Goal: Task Accomplishment & Management: Manage account settings

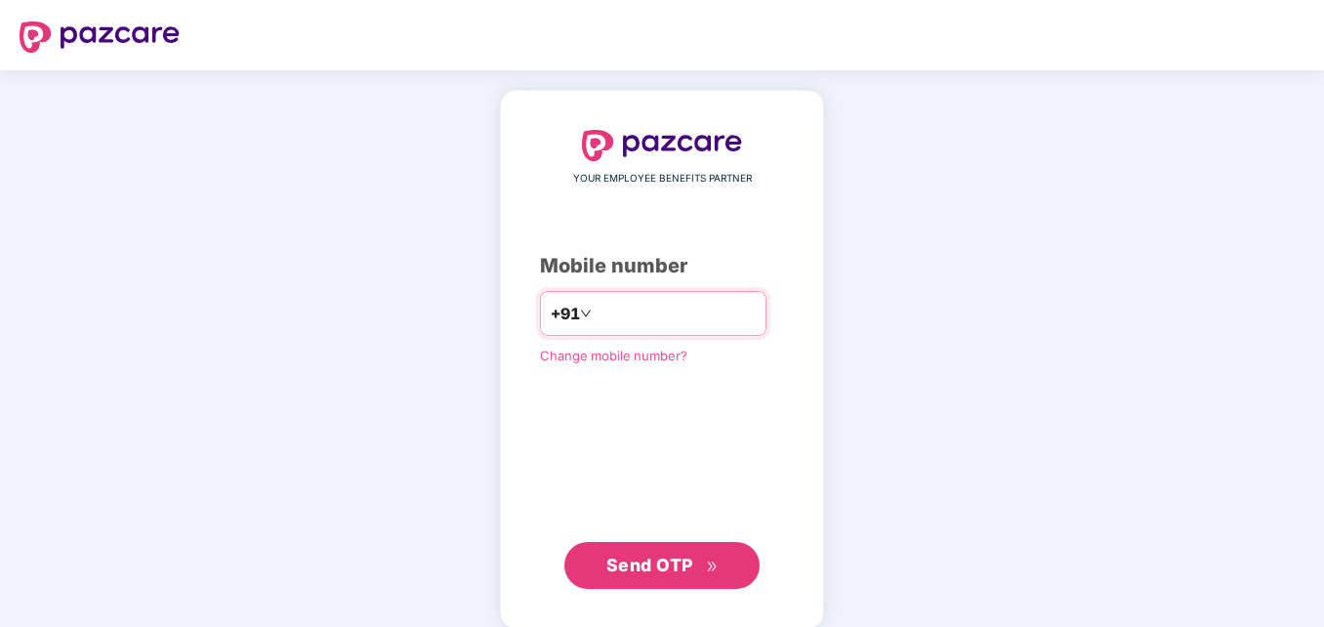
click at [595, 318] on input "number" at bounding box center [675, 313] width 160 height 31
click at [595, 313] on input "**********" at bounding box center [675, 313] width 160 height 31
type input "**********"
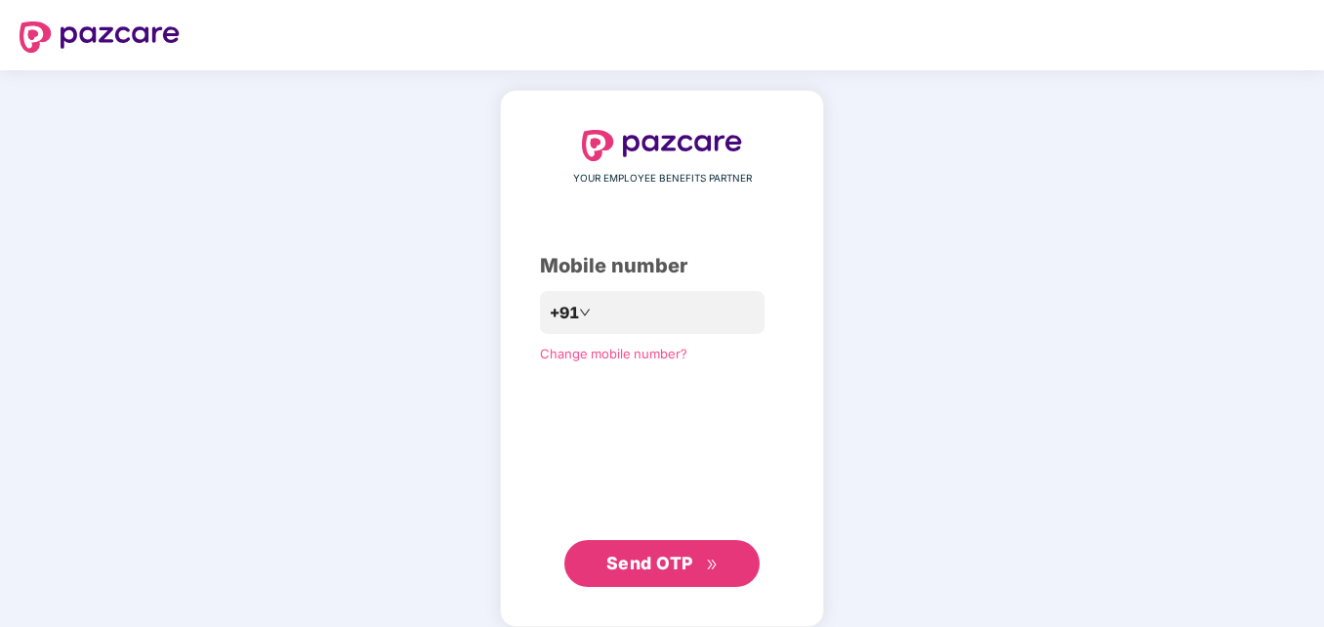
click at [649, 555] on span "Send OTP" at bounding box center [649, 563] width 87 height 20
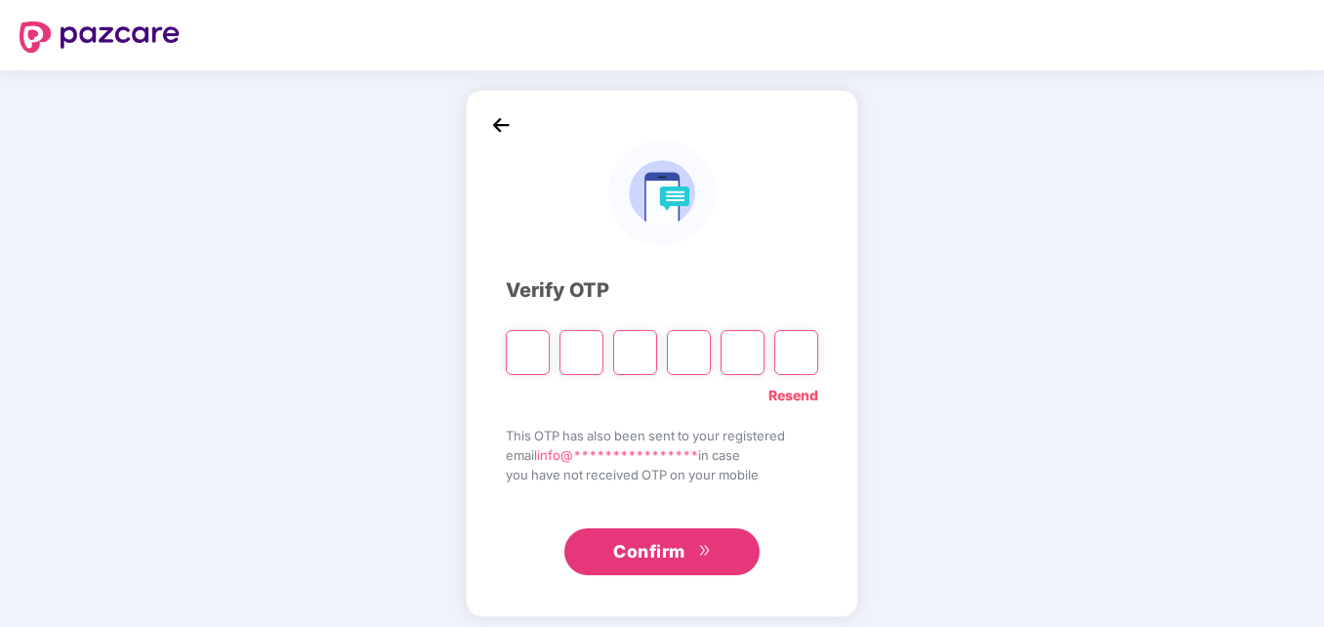
type input "*"
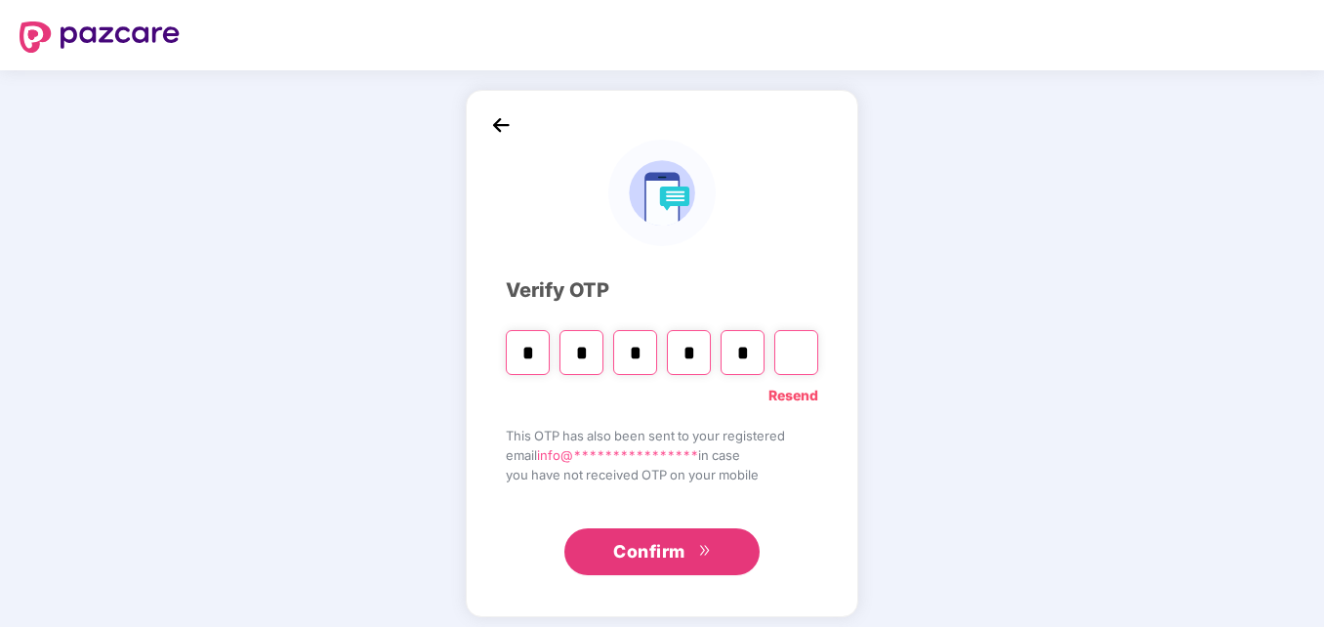
type input "*"
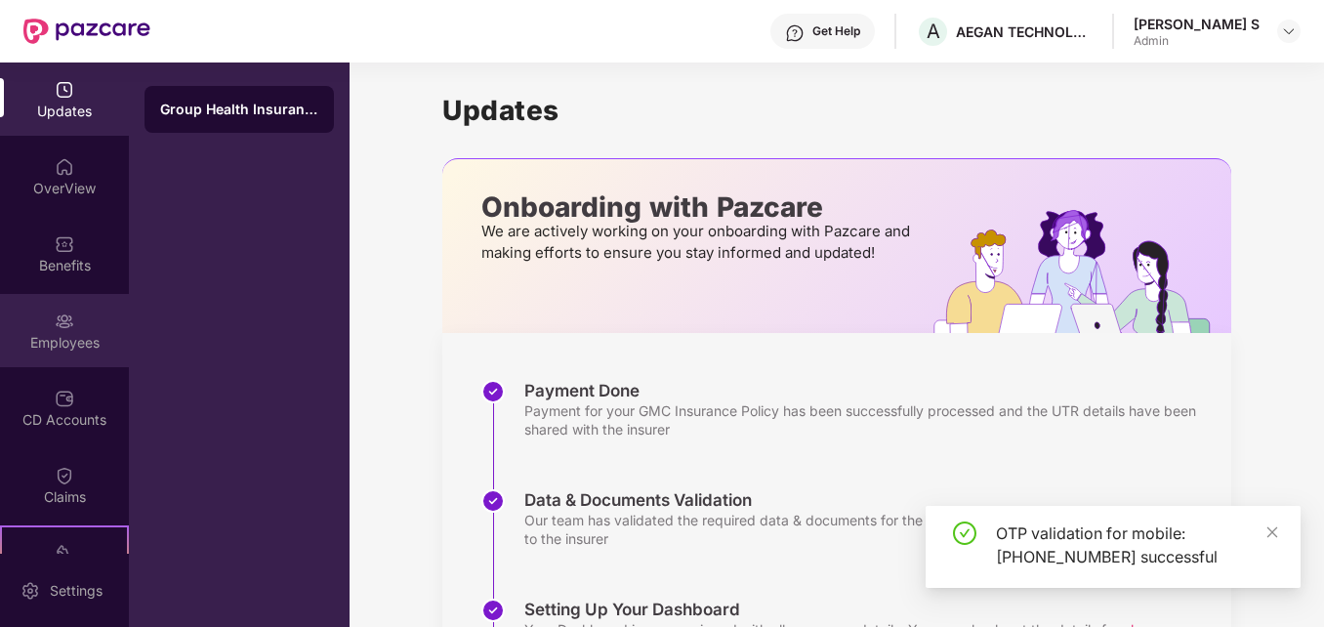
click at [51, 353] on div "Employees" at bounding box center [64, 330] width 129 height 73
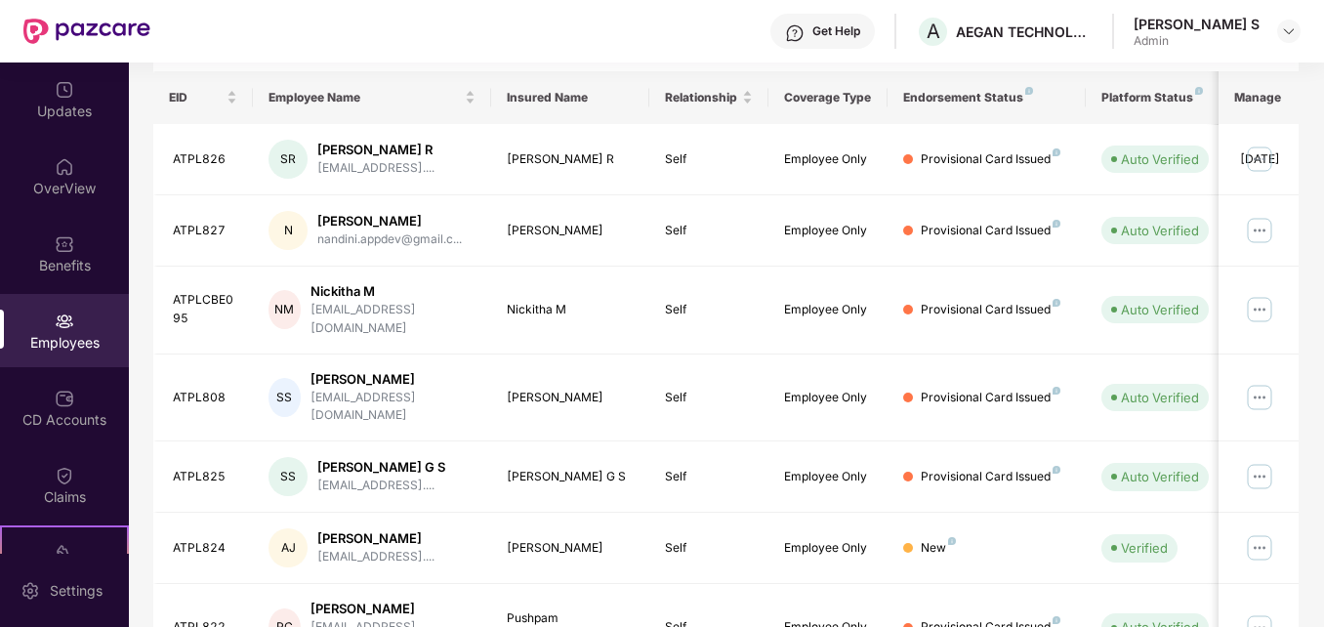
scroll to position [573, 0]
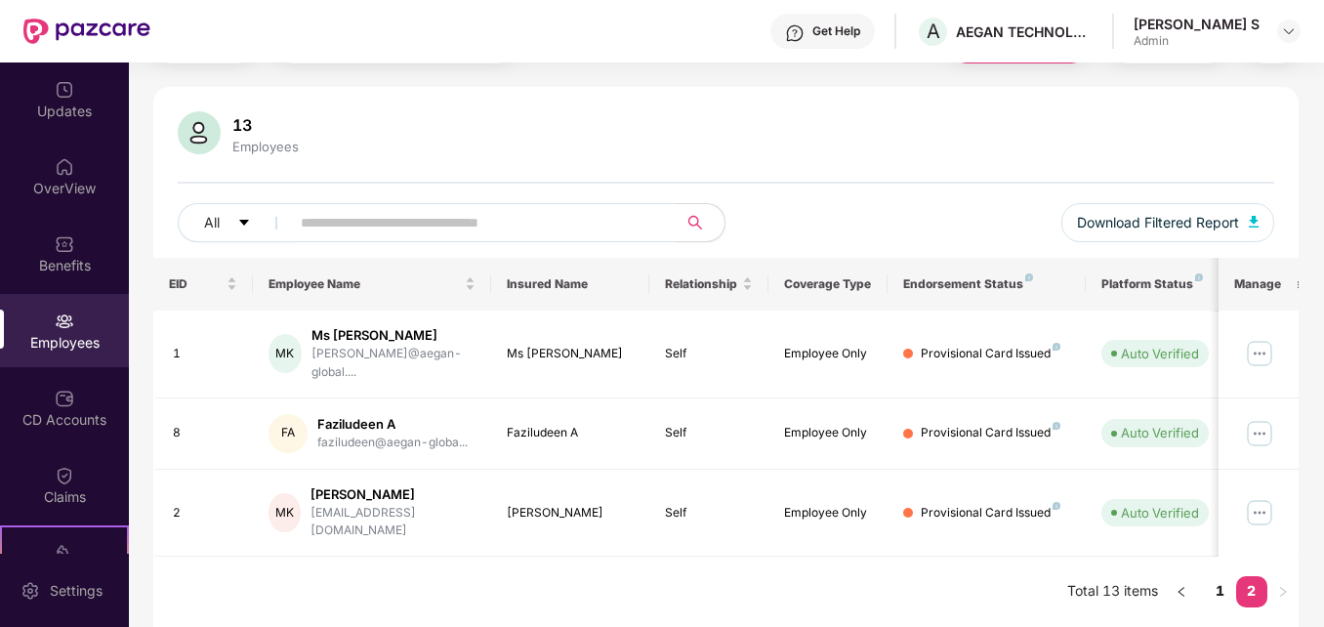
scroll to position [74, 0]
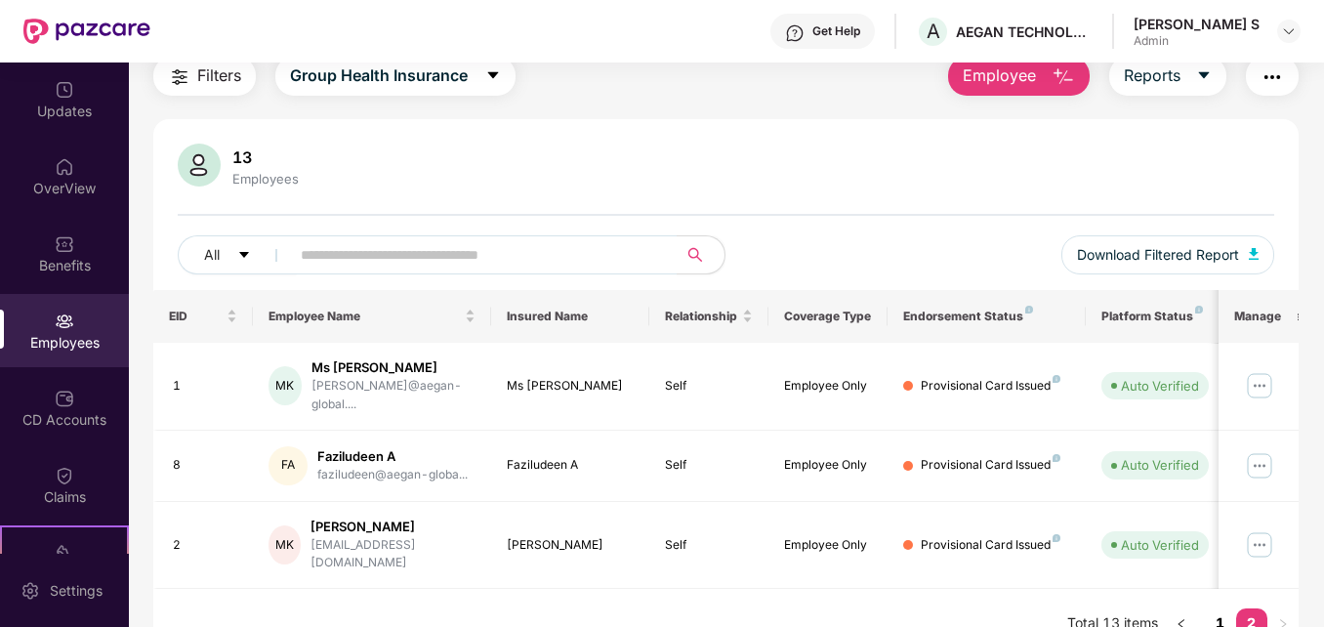
click at [1219, 608] on link "1" at bounding box center [1220, 622] width 31 height 29
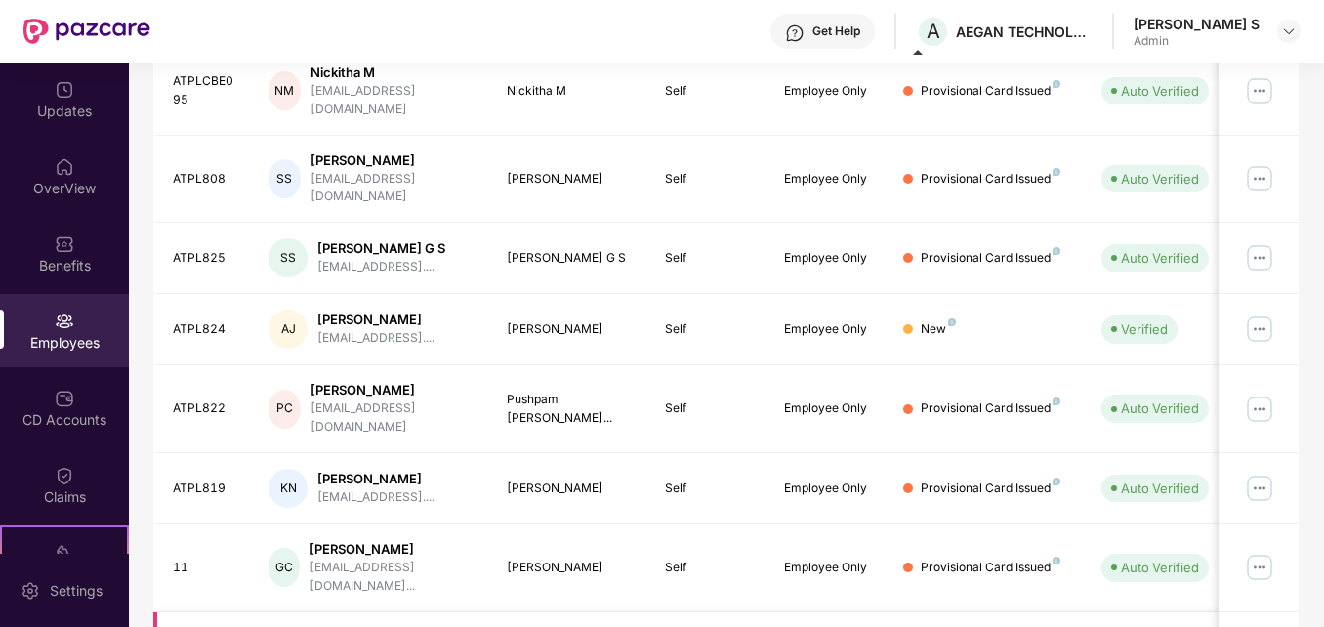
scroll to position [573, 0]
